Goal: Ask a question

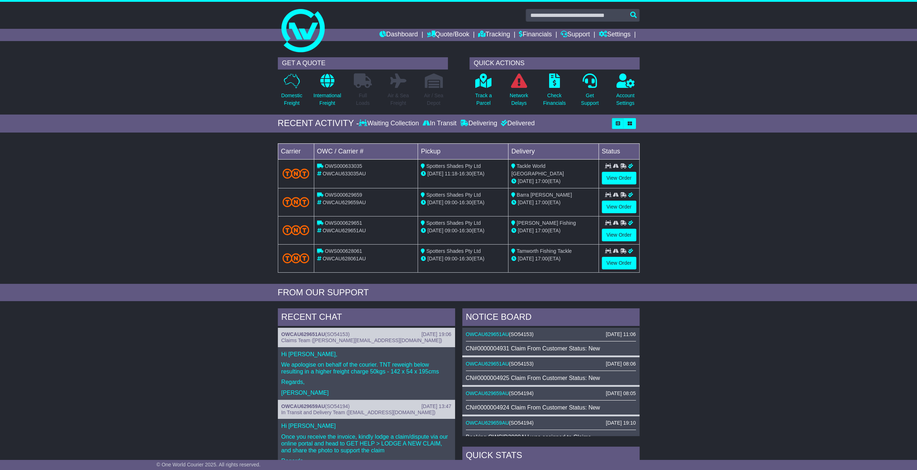
scroll to position [144, 0]
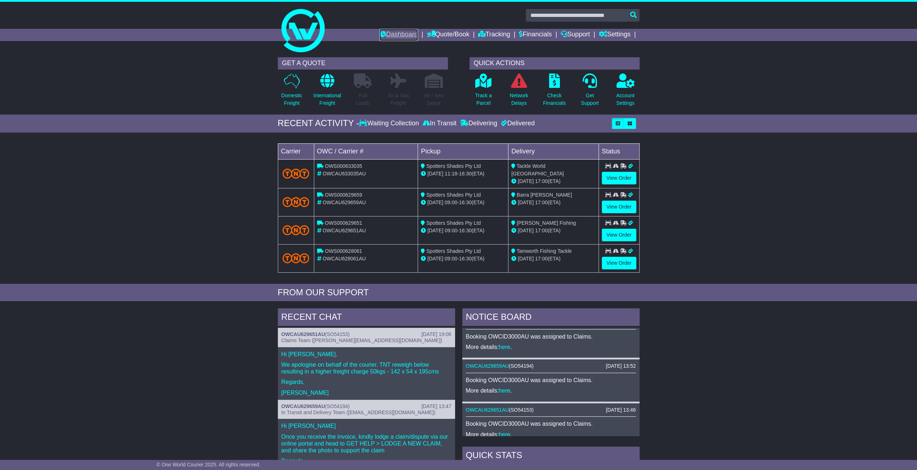
click at [386, 34] on link "Dashboard" at bounding box center [399, 35] width 39 height 12
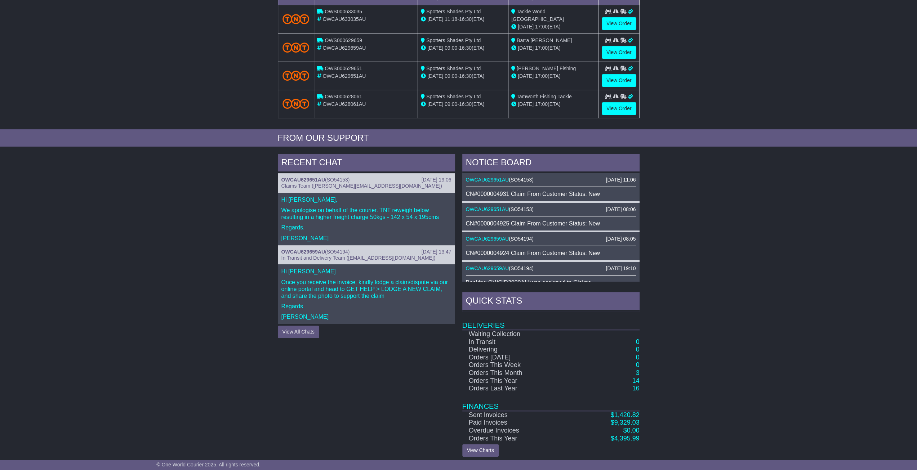
scroll to position [156, 0]
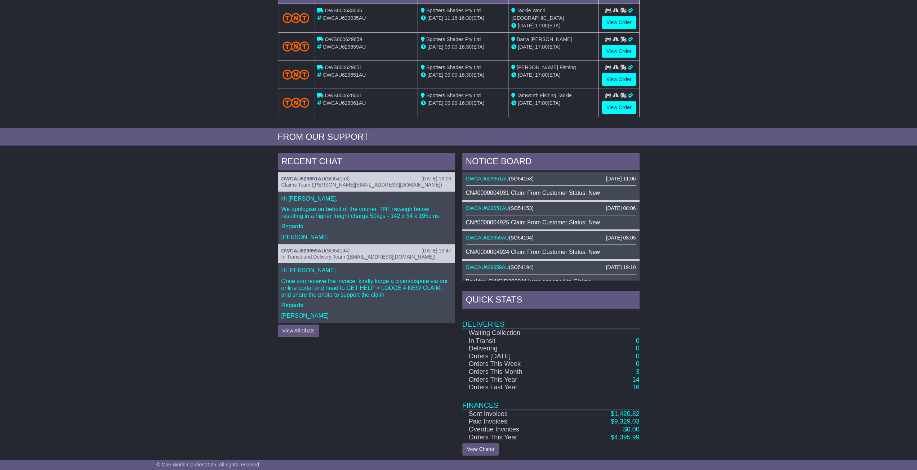
click at [208, 318] on div "RECENT CHAT [DATE] 19:06 OWCAU629651AU ( SO54153 ) Claims Team ([PERSON_NAME][E…" at bounding box center [458, 304] width 917 height 310
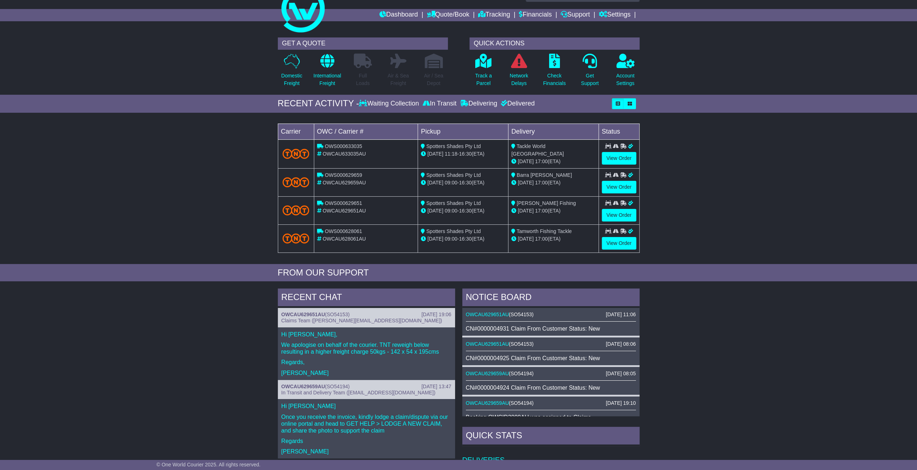
scroll to position [0, 0]
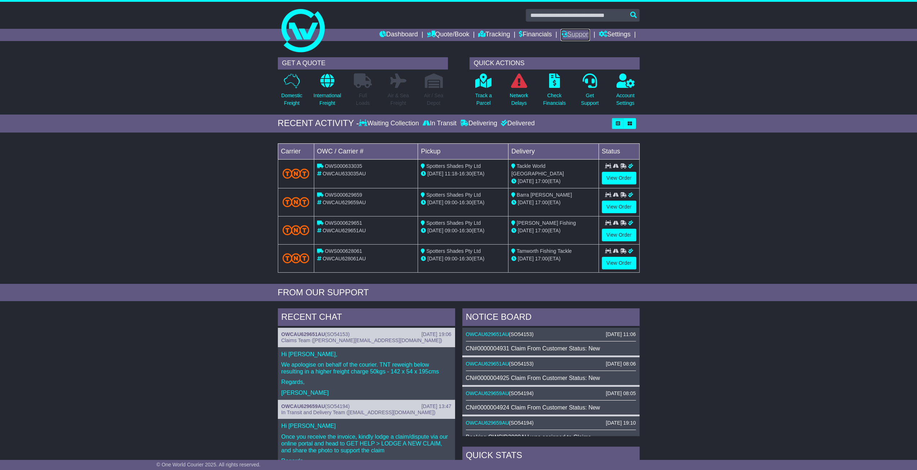
click at [567, 36] on link "Support" at bounding box center [575, 35] width 29 height 12
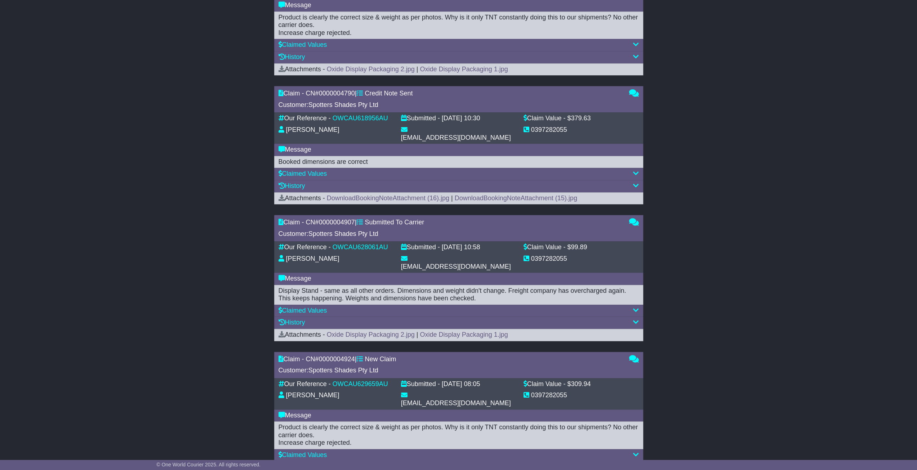
scroll to position [477, 0]
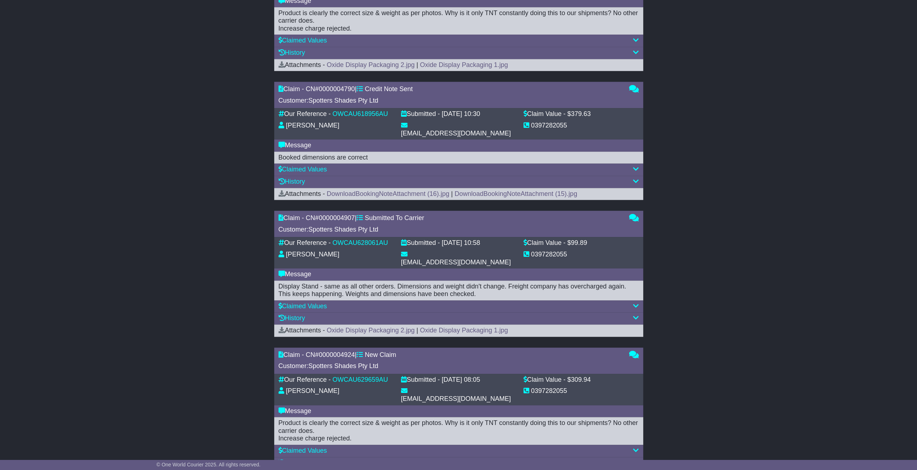
click at [315, 460] on div "History" at bounding box center [459, 464] width 360 height 8
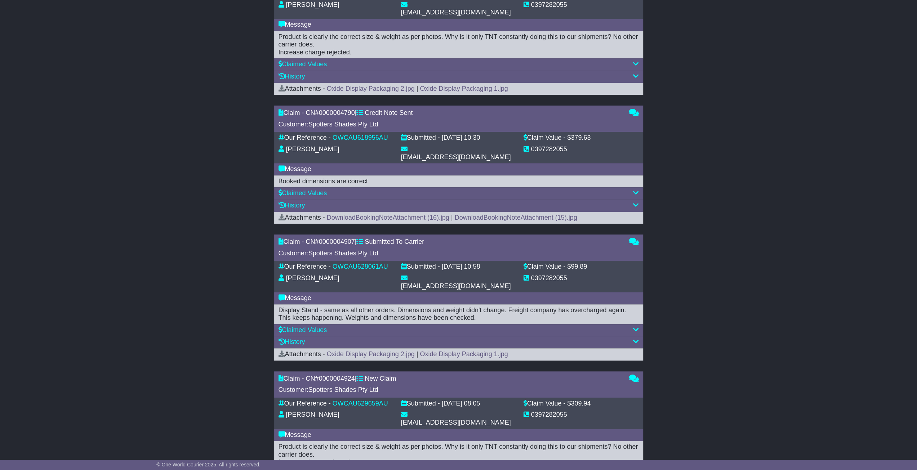
scroll to position [490, 0]
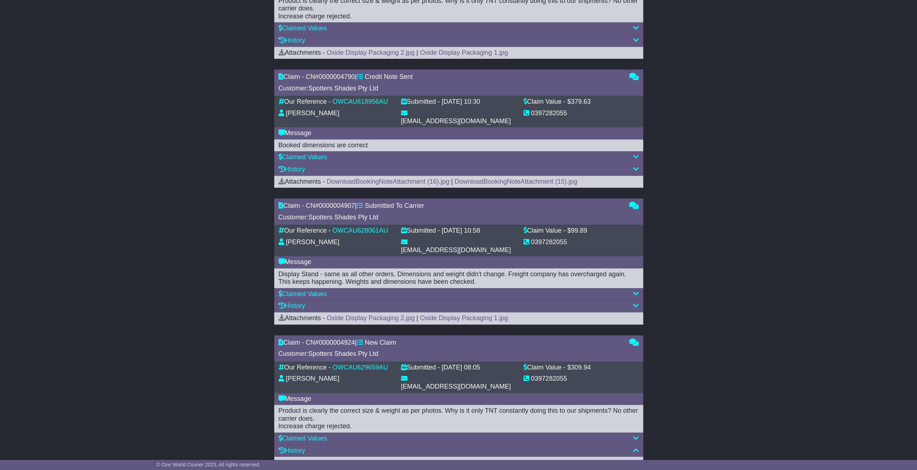
click at [343, 166] on div "History" at bounding box center [459, 170] width 360 height 8
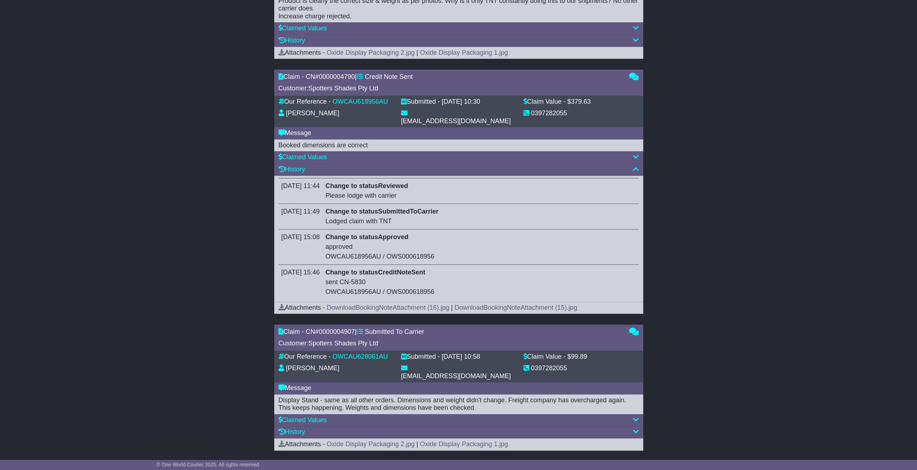
click at [339, 166] on div "History" at bounding box center [459, 170] width 360 height 8
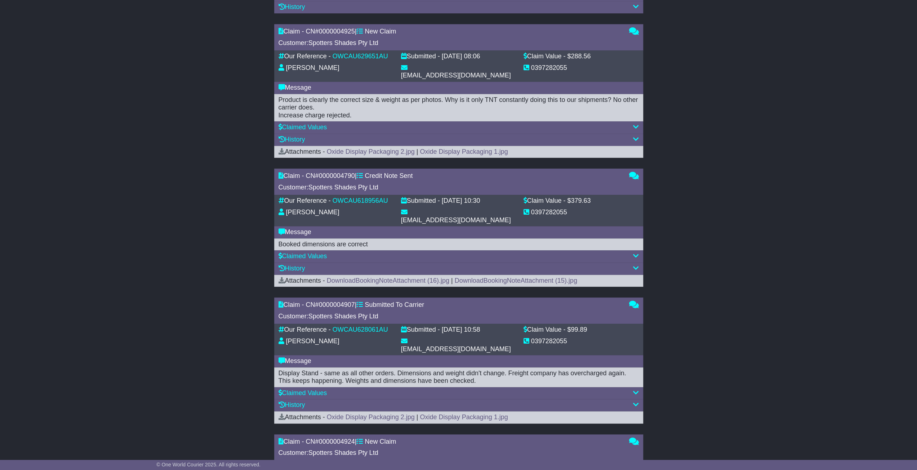
scroll to position [381, 0]
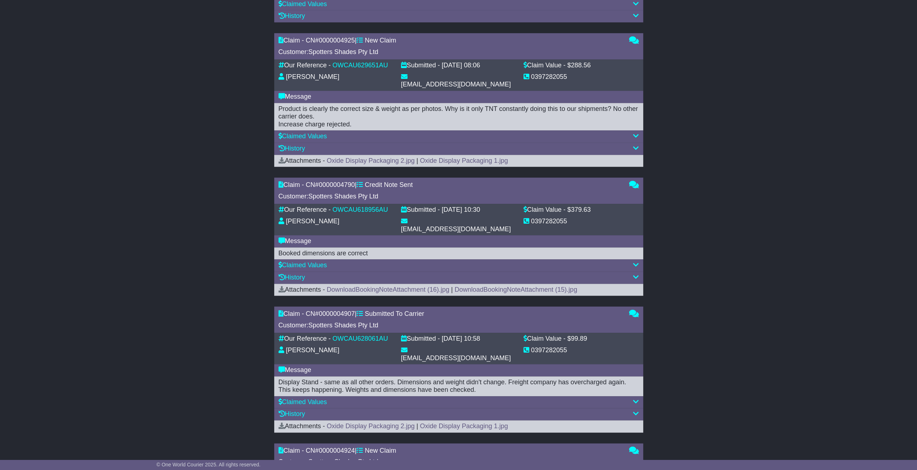
click at [340, 145] on div "History" at bounding box center [459, 149] width 360 height 8
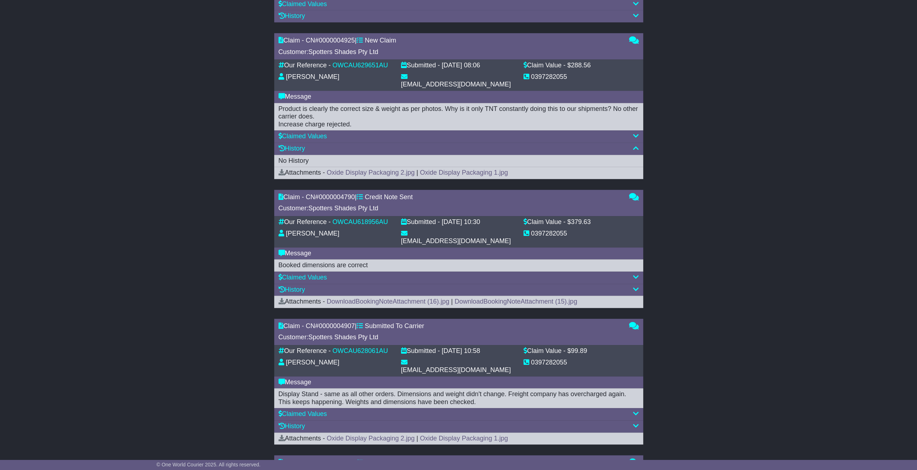
click at [340, 145] on div "History" at bounding box center [459, 149] width 360 height 8
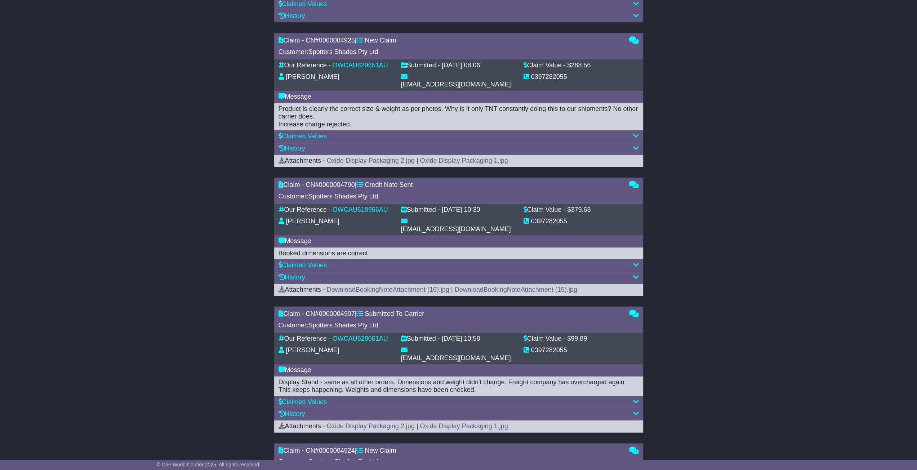
click at [332, 411] on div "History" at bounding box center [459, 415] width 360 height 8
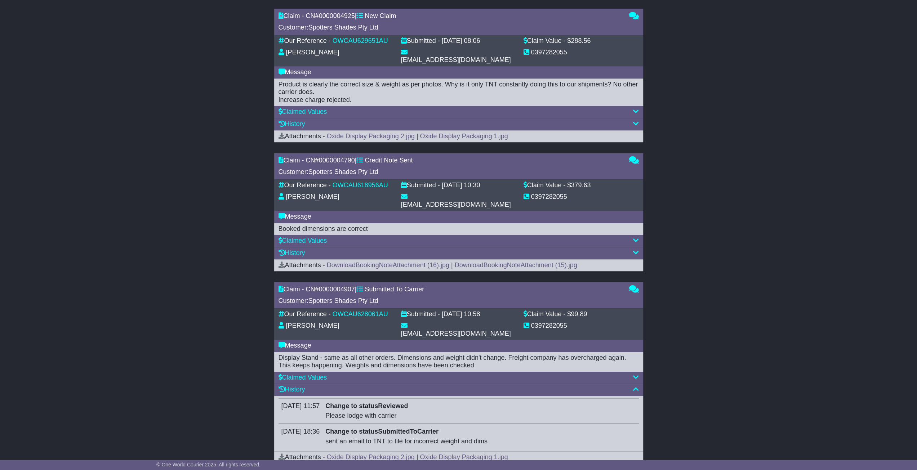
scroll to position [417, 0]
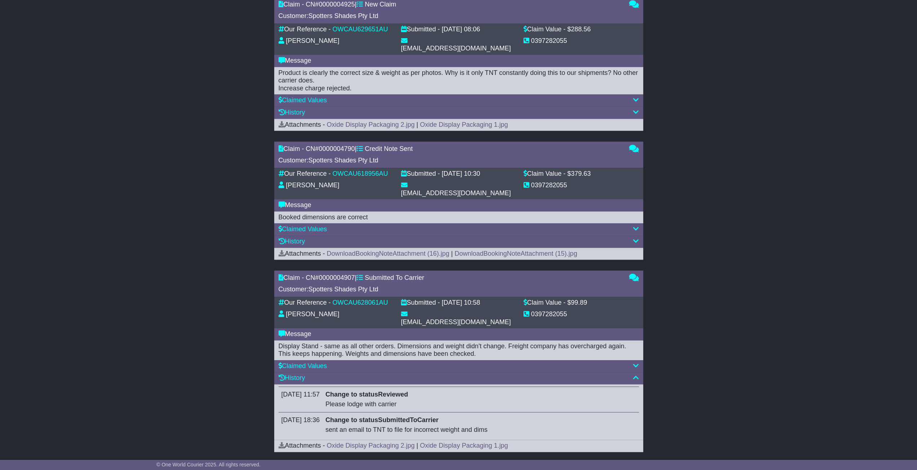
click at [341, 375] on div "History" at bounding box center [459, 379] width 360 height 8
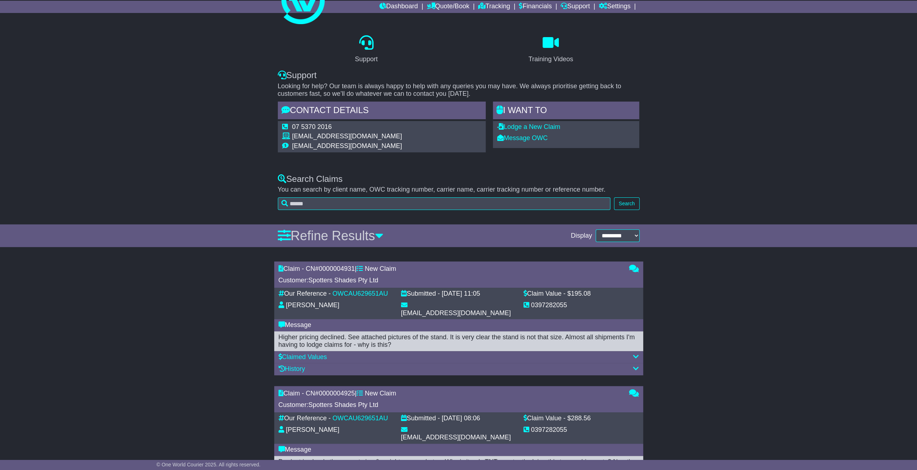
scroll to position [0, 0]
